Goal: Transaction & Acquisition: Download file/media

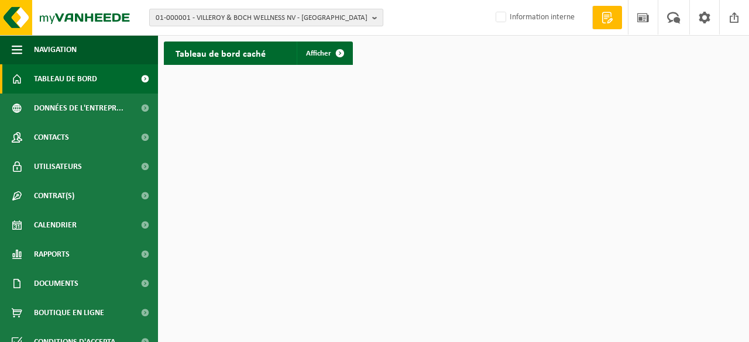
click at [189, 20] on span "01-000001 - VILLEROY & BOCH WELLNESS NV - ROESELARE" at bounding box center [262, 18] width 212 height 18
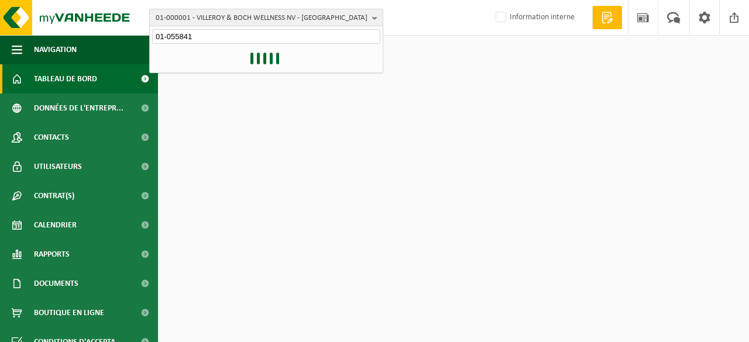
type input "01-055841"
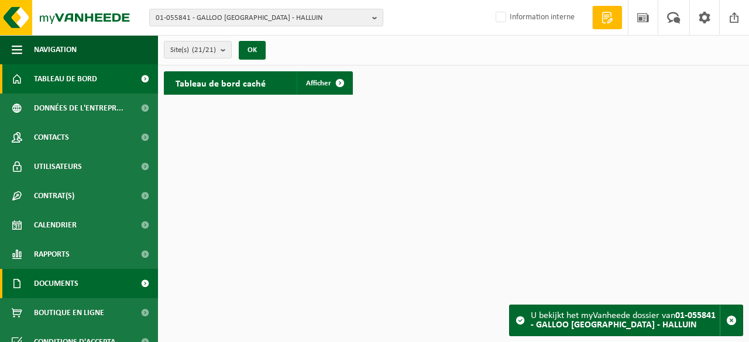
click at [78, 280] on span "Documents" at bounding box center [56, 283] width 44 height 29
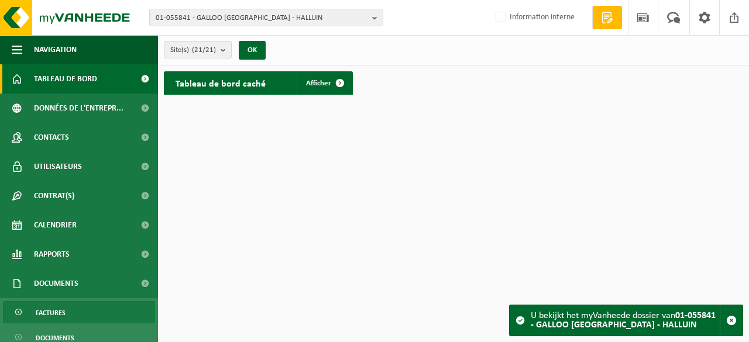
click at [54, 308] on span "Factures" at bounding box center [51, 313] width 30 height 22
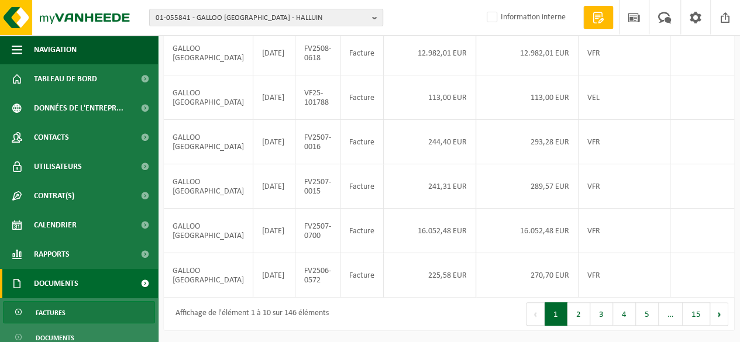
scroll to position [422, 0]
click at [585, 318] on button "2" at bounding box center [578, 313] width 23 height 23
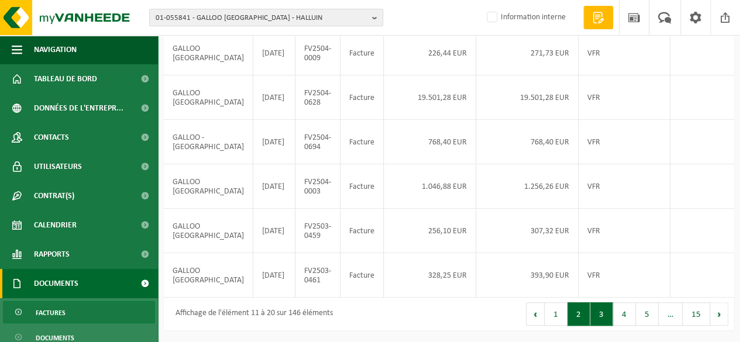
click at [601, 317] on button "3" at bounding box center [601, 313] width 23 height 23
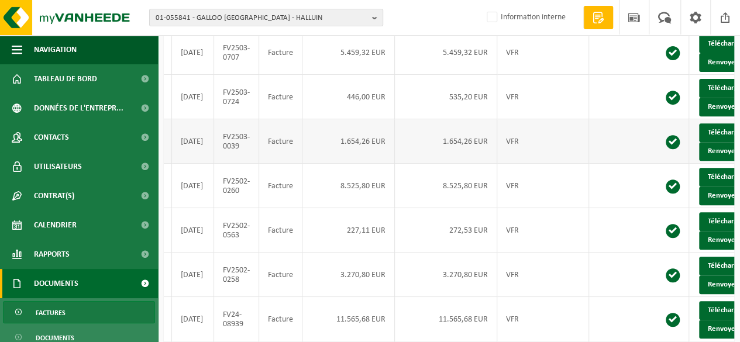
scroll to position [0, 0]
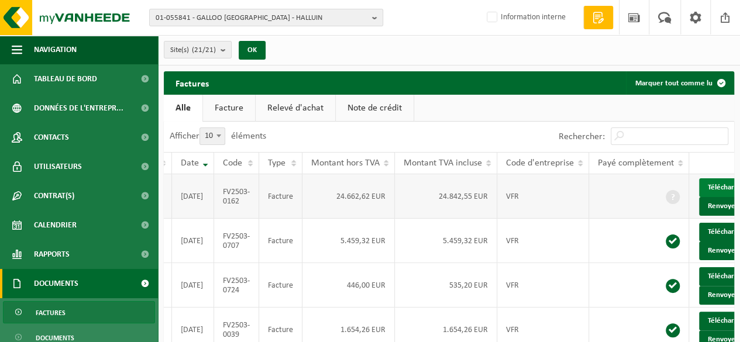
click at [704, 187] on link "Télécharger" at bounding box center [730, 187] width 62 height 19
click at [203, 16] on span "01-055841 - GALLOO FRANCE - HALLUIN" at bounding box center [262, 18] width 212 height 18
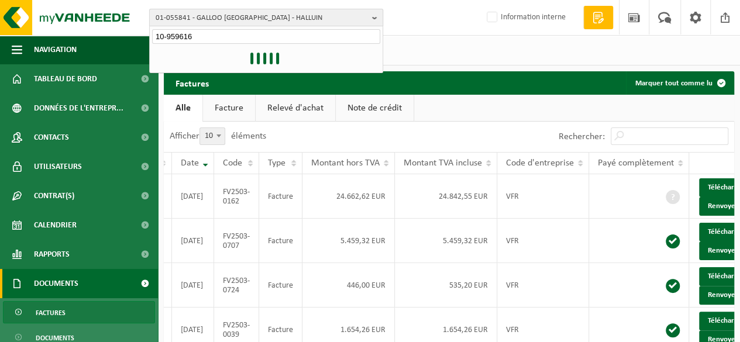
type input "10-959616"
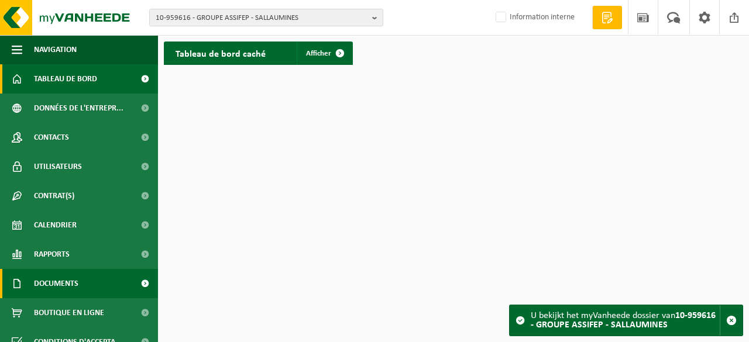
click at [81, 286] on link "Documents" at bounding box center [79, 283] width 158 height 29
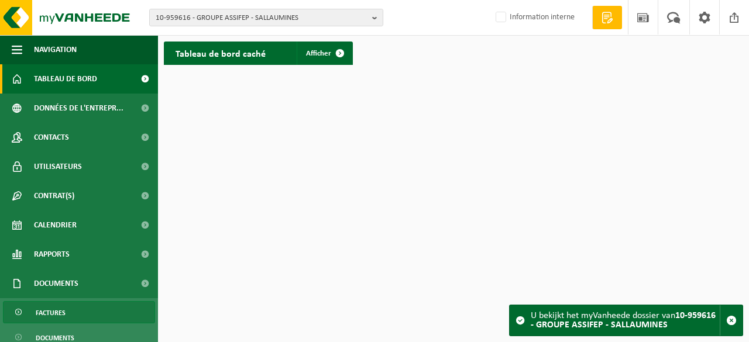
click at [54, 313] on span "Factures" at bounding box center [51, 313] width 30 height 22
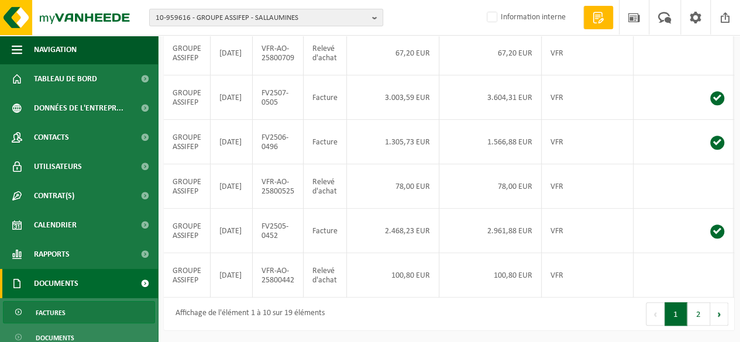
scroll to position [392, 0]
click at [700, 319] on button "2" at bounding box center [698, 313] width 23 height 23
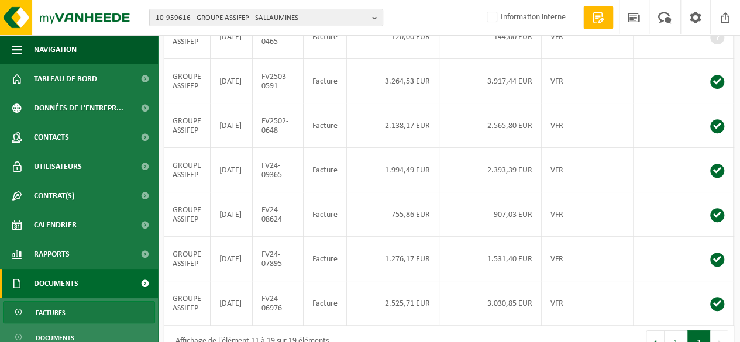
scroll to position [46, 0]
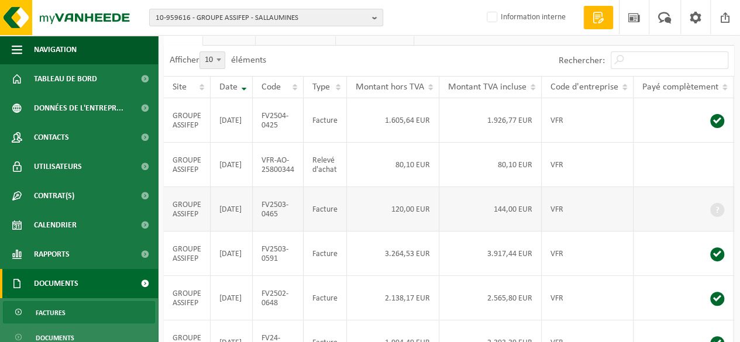
click at [365, 231] on td "120,00 EUR" at bounding box center [393, 209] width 92 height 44
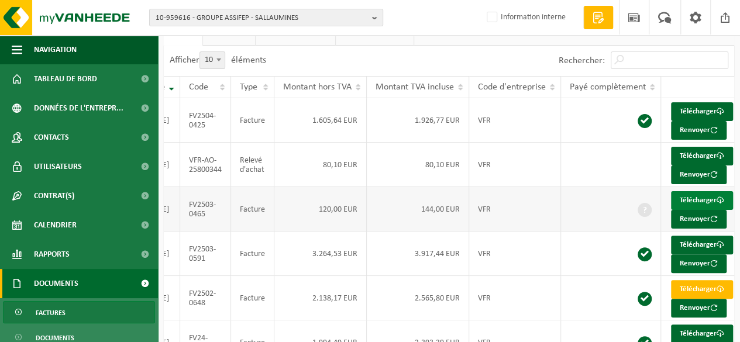
click at [700, 210] on link "Télécharger" at bounding box center [702, 200] width 62 height 19
